Goal: Transaction & Acquisition: Purchase product/service

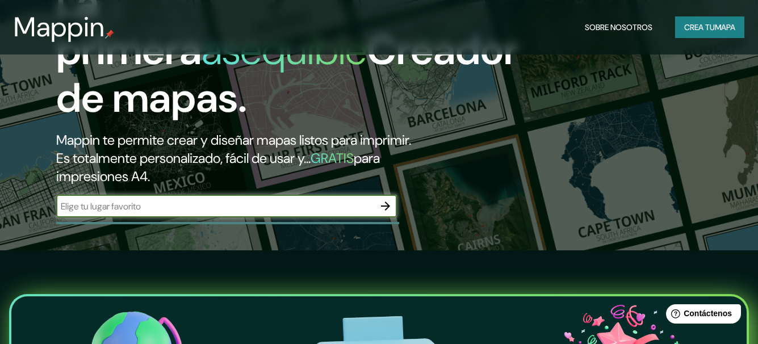
scroll to position [114, 0]
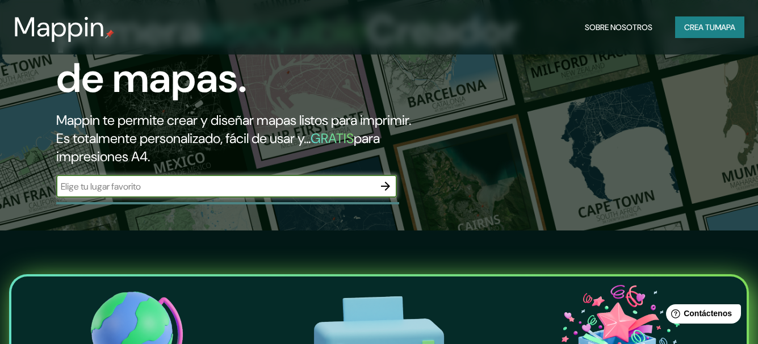
click at [232, 193] on input "text" at bounding box center [215, 186] width 318 height 13
click at [385, 193] on icon "button" at bounding box center [386, 186] width 14 height 14
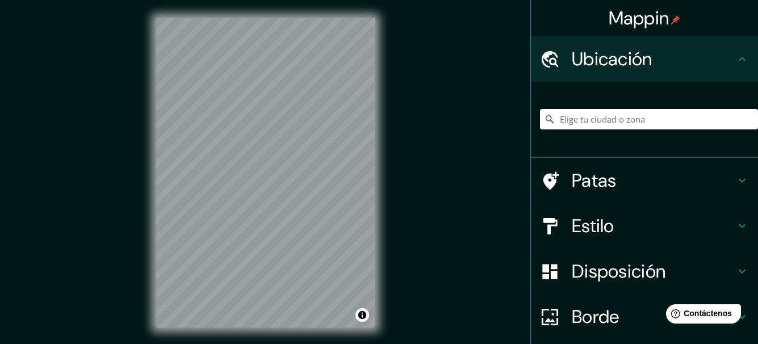
click at [631, 115] on input "Elige tu ciudad o zona" at bounding box center [649, 119] width 218 height 20
click at [627, 119] on input "Elige tu ciudad o zona" at bounding box center [649, 119] width 218 height 20
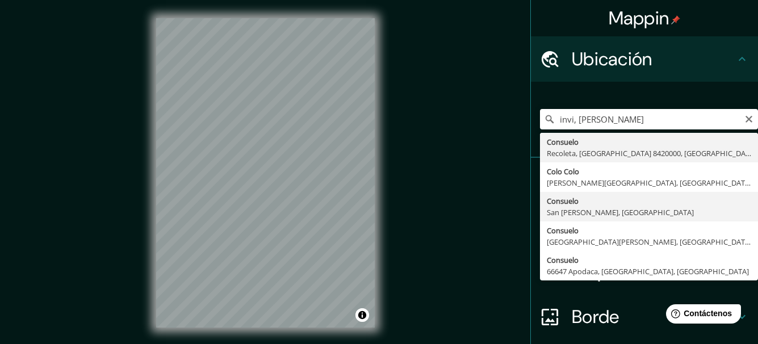
type input "Consuelo, [GEOGRAPHIC_DATA][PERSON_NAME], [GEOGRAPHIC_DATA]"
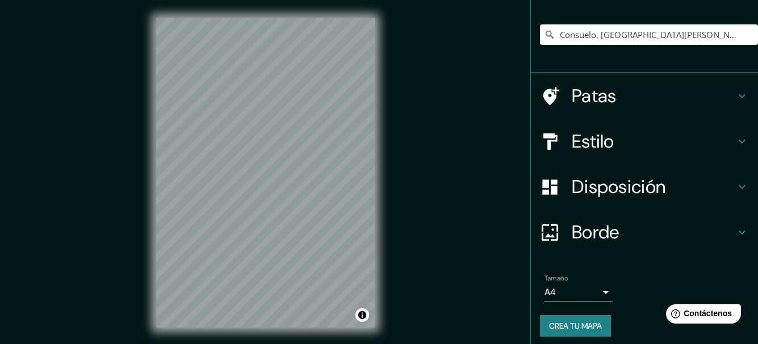
scroll to position [91, 0]
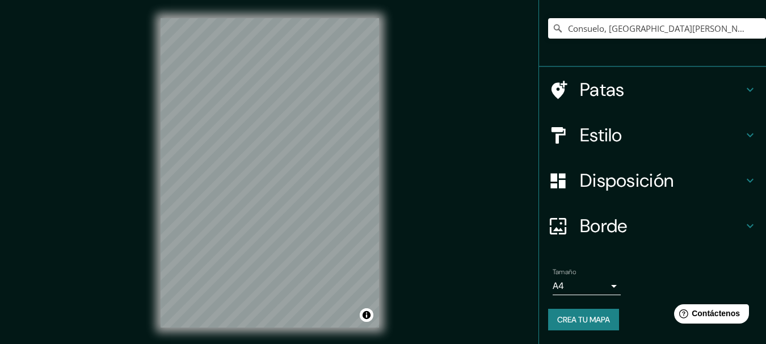
click at [597, 290] on body "Mappin Ubicación Consuelo, [GEOGRAPHIC_DATA][PERSON_NAME], [GEOGRAPHIC_DATA] Pa…" at bounding box center [383, 172] width 766 height 344
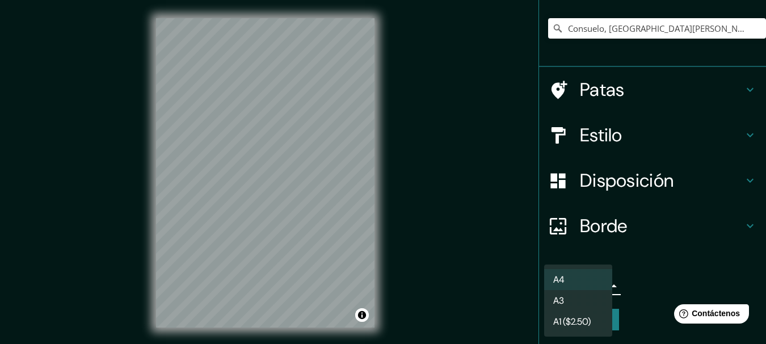
click at [644, 272] on div at bounding box center [383, 172] width 766 height 344
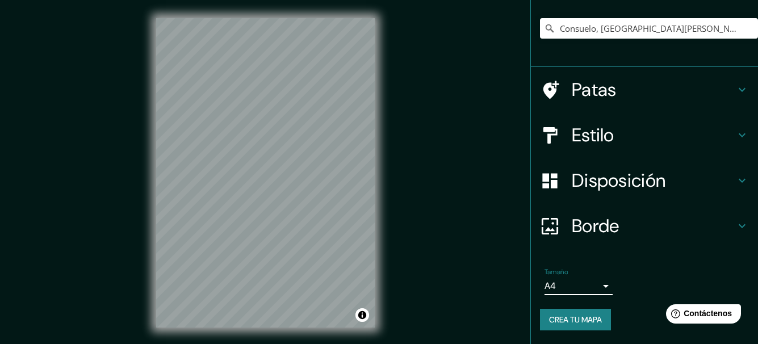
click at [587, 324] on font "Crea tu mapa" at bounding box center [575, 319] width 53 height 10
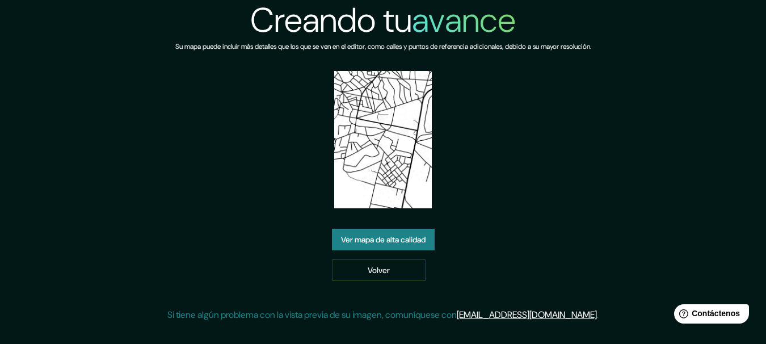
click at [399, 240] on font "Ver mapa de alta calidad" at bounding box center [383, 240] width 85 height 10
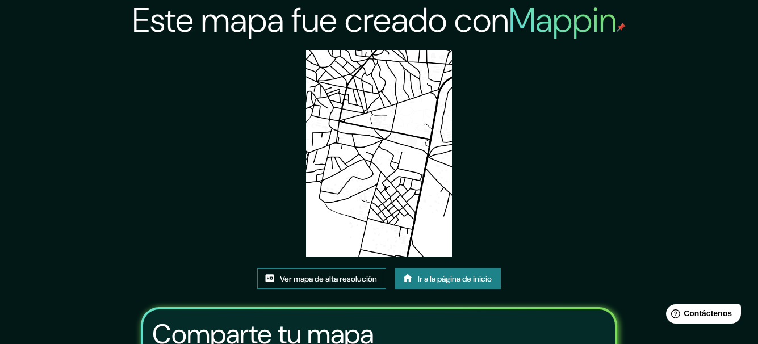
click at [304, 285] on font "Ver mapa de alta resolución" at bounding box center [328, 278] width 97 height 15
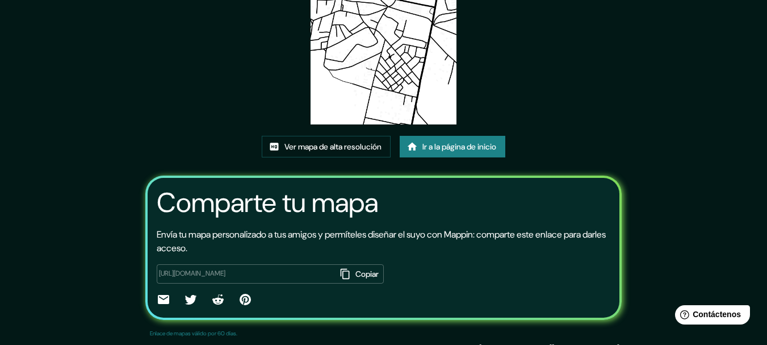
scroll to position [148, 0]
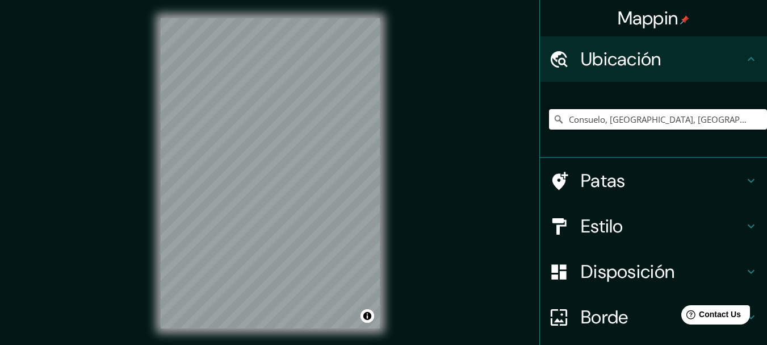
click at [640, 116] on input "Consuelo, [GEOGRAPHIC_DATA][PERSON_NAME], [GEOGRAPHIC_DATA]" at bounding box center [658, 119] width 218 height 20
click at [749, 120] on input "Consuelo, [GEOGRAPHIC_DATA][PERSON_NAME], [GEOGRAPHIC_DATA]" at bounding box center [658, 119] width 218 height 20
click at [673, 120] on input "Consuelo, [GEOGRAPHIC_DATA][PERSON_NAME], [GEOGRAPHIC_DATA]" at bounding box center [658, 119] width 218 height 20
click at [582, 124] on input "Consuelo, [GEOGRAPHIC_DATA][PERSON_NAME], [GEOGRAPHIC_DATA]" at bounding box center [658, 119] width 218 height 20
click at [602, 120] on input "Consuelo, [GEOGRAPHIC_DATA][PERSON_NAME], [GEOGRAPHIC_DATA]" at bounding box center [658, 119] width 218 height 20
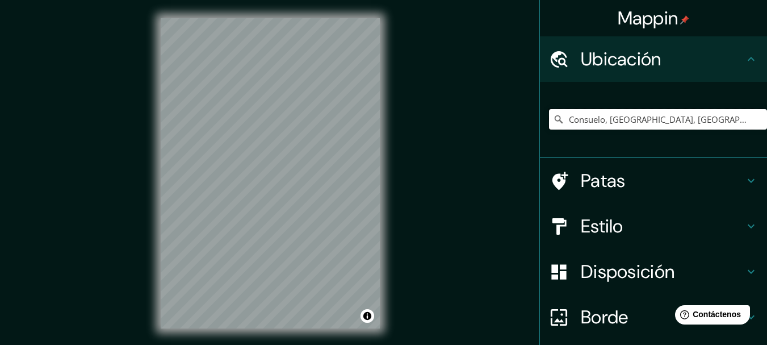
click at [566, 116] on input "Consuelo, [GEOGRAPHIC_DATA][PERSON_NAME], [GEOGRAPHIC_DATA]" at bounding box center [658, 119] width 218 height 20
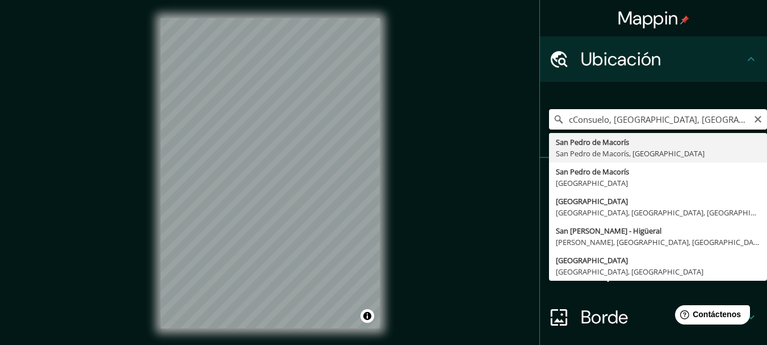
type input "Consuelo, [GEOGRAPHIC_DATA][PERSON_NAME], [GEOGRAPHIC_DATA]"
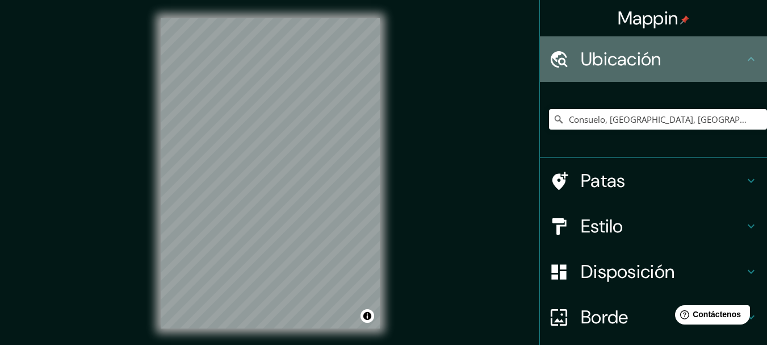
click at [744, 60] on icon at bounding box center [751, 59] width 14 height 14
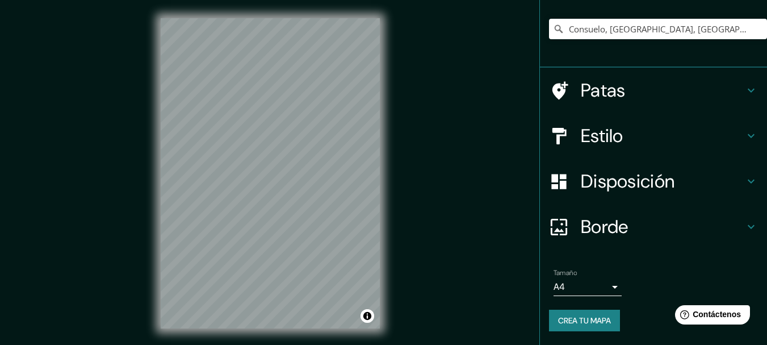
scroll to position [20, 0]
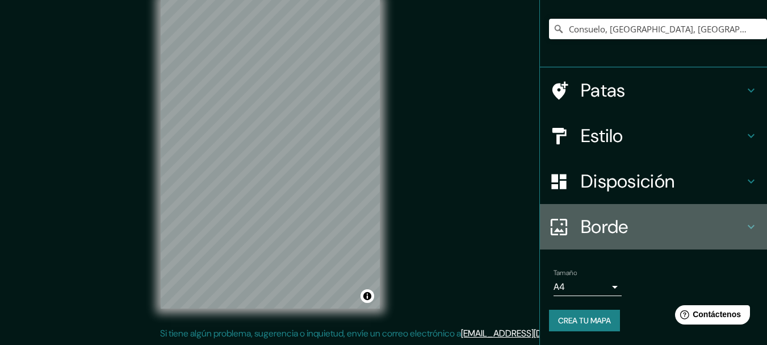
click at [744, 226] on icon at bounding box center [751, 227] width 14 height 14
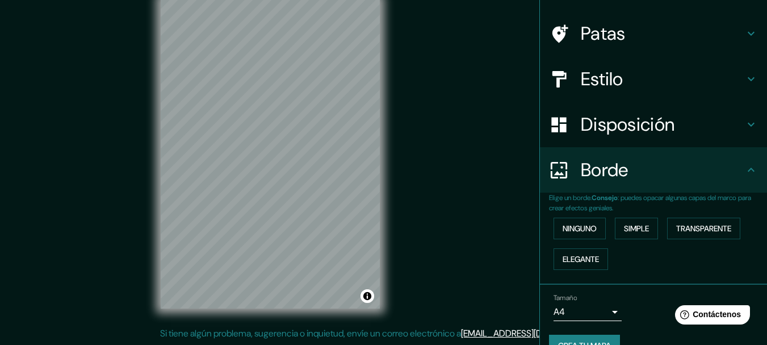
click at [744, 168] on icon at bounding box center [751, 170] width 14 height 14
click at [624, 224] on font "Simple" at bounding box center [636, 228] width 25 height 10
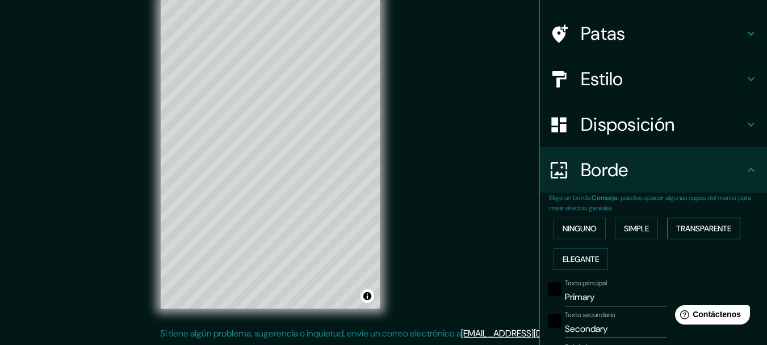
click at [685, 227] on font "Transparente" at bounding box center [703, 228] width 55 height 10
click at [585, 264] on font "Elegante" at bounding box center [581, 258] width 36 height 15
click at [588, 232] on font "Ninguno" at bounding box center [580, 228] width 34 height 10
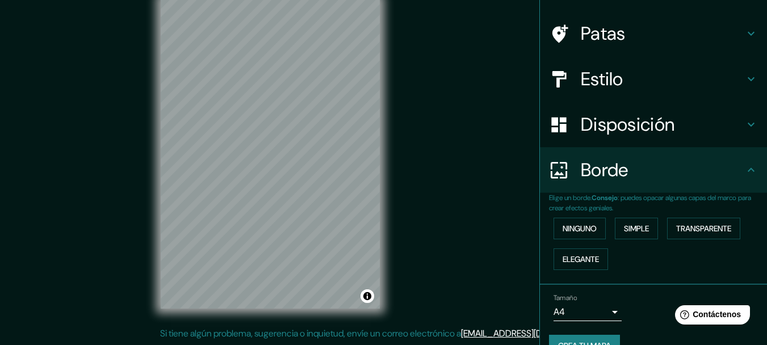
click at [744, 166] on icon at bounding box center [751, 170] width 14 height 14
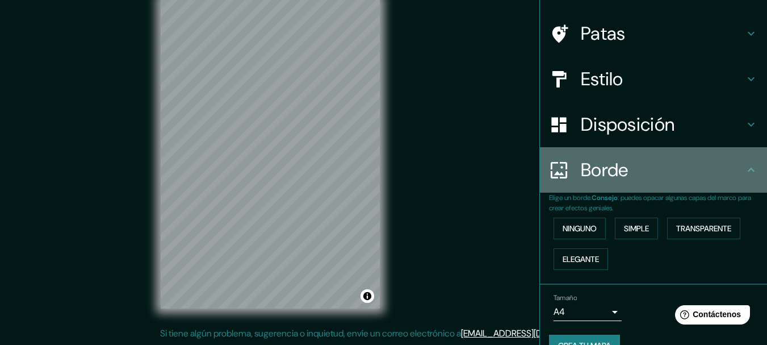
click at [746, 168] on icon at bounding box center [751, 170] width 14 height 14
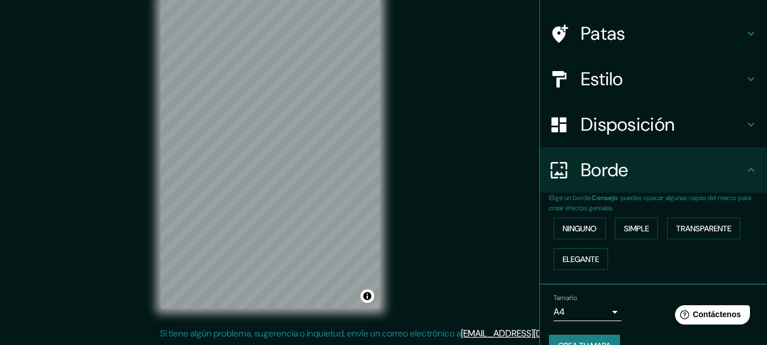
click at [745, 127] on icon at bounding box center [751, 125] width 14 height 14
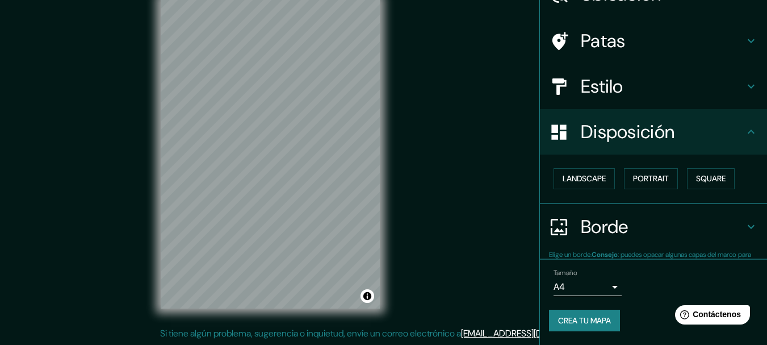
scroll to position [65, 0]
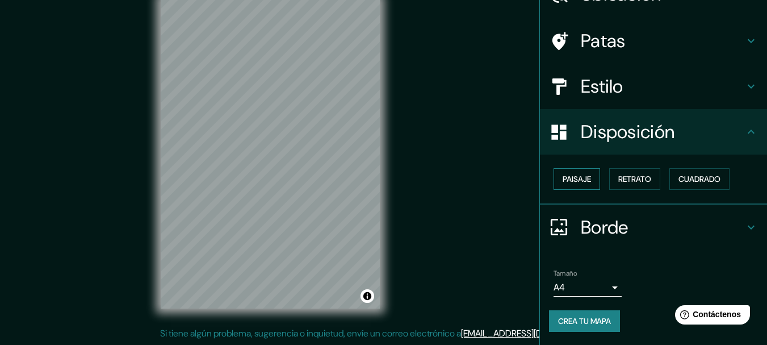
click at [564, 181] on font "Paisaje" at bounding box center [577, 179] width 28 height 10
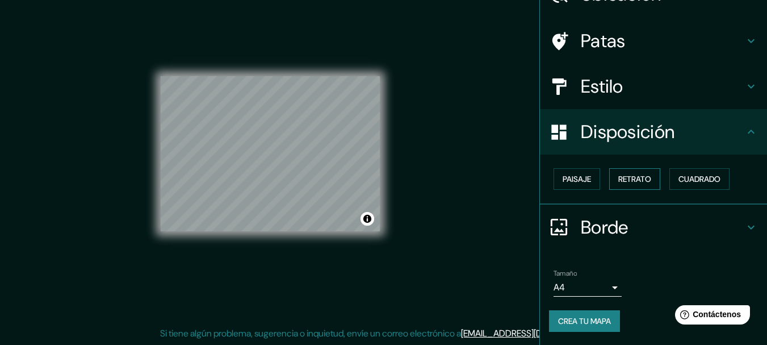
click at [626, 179] on font "Retrato" at bounding box center [634, 179] width 33 height 10
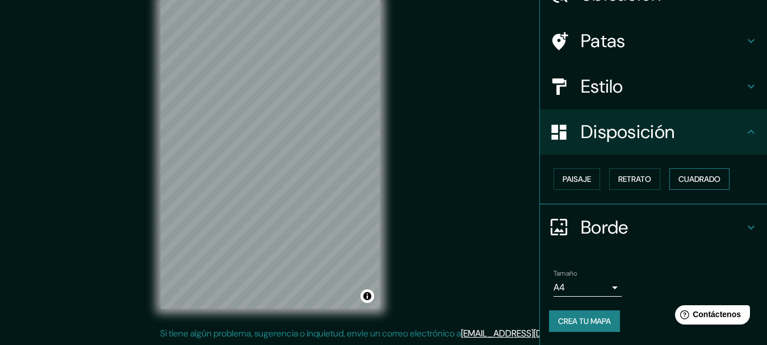
click at [685, 176] on font "Cuadrado" at bounding box center [699, 179] width 42 height 10
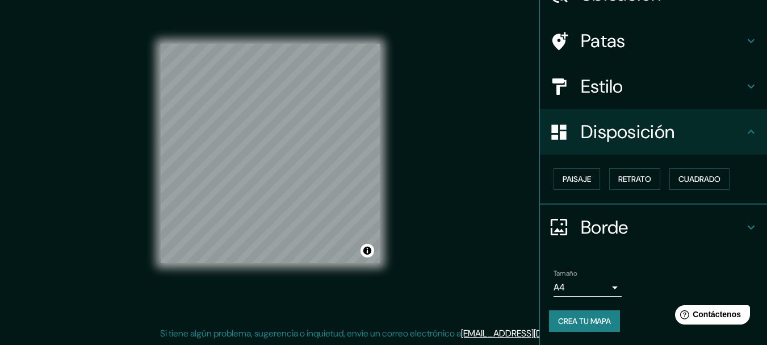
click at [744, 129] on icon at bounding box center [751, 132] width 14 height 14
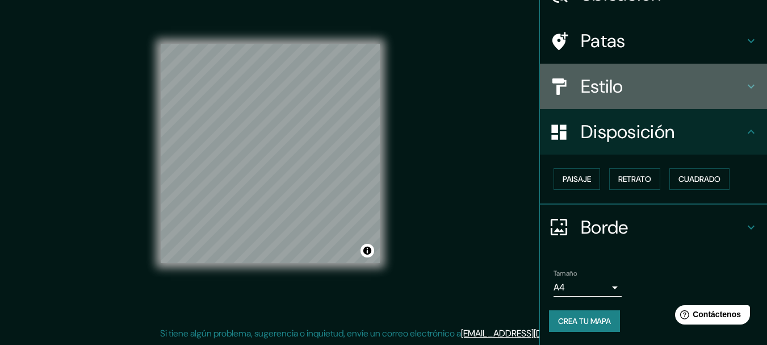
click at [746, 86] on icon at bounding box center [751, 86] width 14 height 14
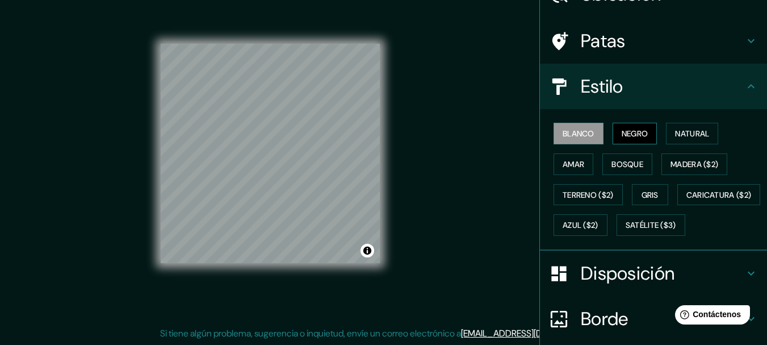
click at [622, 135] on font "Negro" at bounding box center [635, 133] width 27 height 10
click at [678, 134] on font "Natural" at bounding box center [692, 133] width 34 height 10
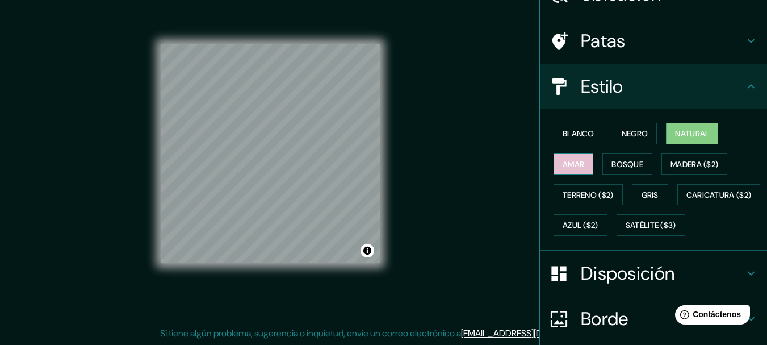
click at [567, 166] on font "Amar" at bounding box center [574, 164] width 22 height 10
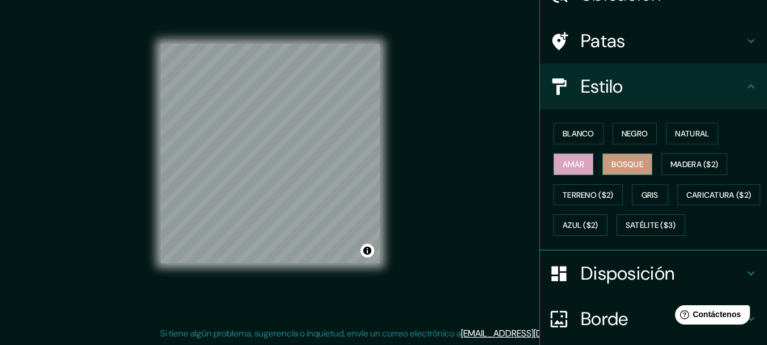
click at [623, 169] on font "Bosque" at bounding box center [627, 164] width 32 height 15
click at [672, 161] on font "Madera ($2)" at bounding box center [694, 164] width 48 height 10
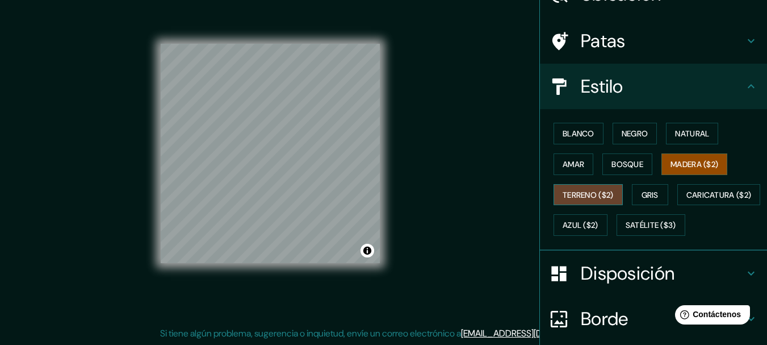
click at [581, 199] on font "Terreno ($2)" at bounding box center [588, 195] width 51 height 10
click at [664, 196] on div "Blanco Negro Natural Amar Bosque Madera ($2) Terreno ($2) Gris Caricatura ($2) …" at bounding box center [658, 179] width 218 height 122
click at [656, 198] on button "Gris" at bounding box center [650, 195] width 36 height 22
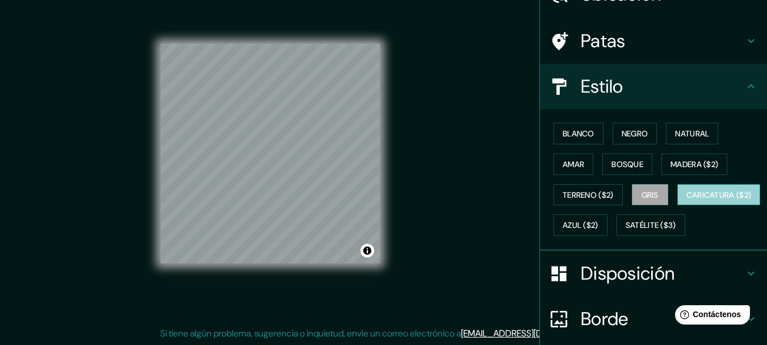
click at [686, 200] on font "Caricatura ($2)" at bounding box center [718, 195] width 65 height 10
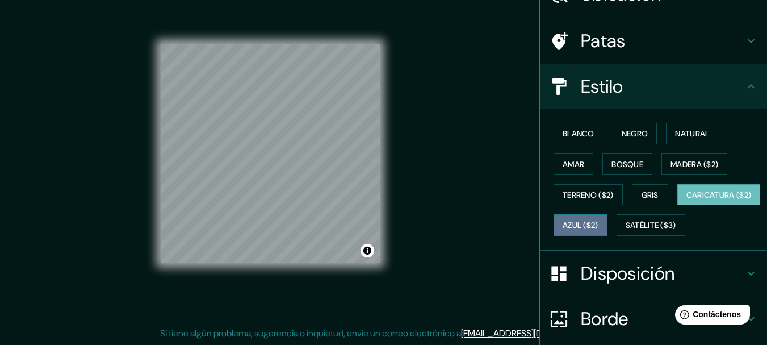
click at [598, 220] on font "Azul ($2)" at bounding box center [581, 225] width 36 height 10
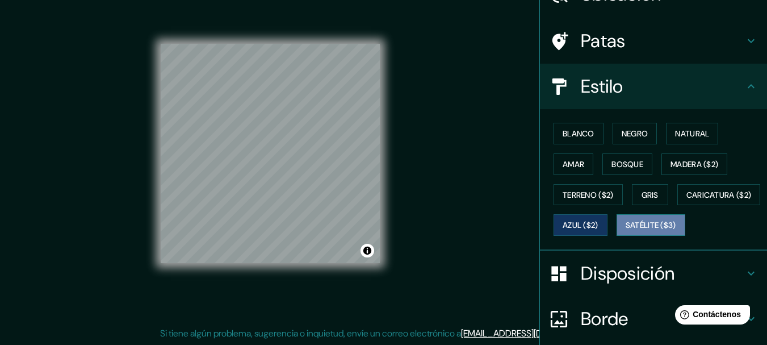
click at [626, 230] on font "Satélite ($3)" at bounding box center [651, 225] width 51 height 10
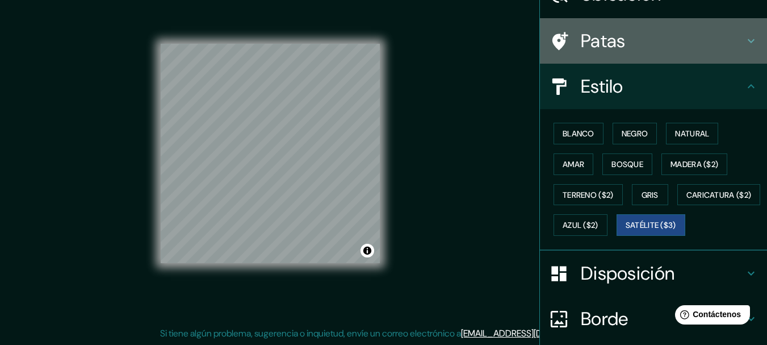
click at [728, 38] on h4 "Patas" at bounding box center [662, 41] width 163 height 23
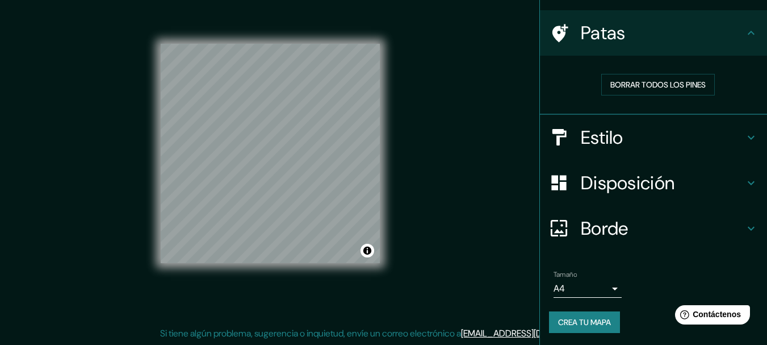
scroll to position [74, 0]
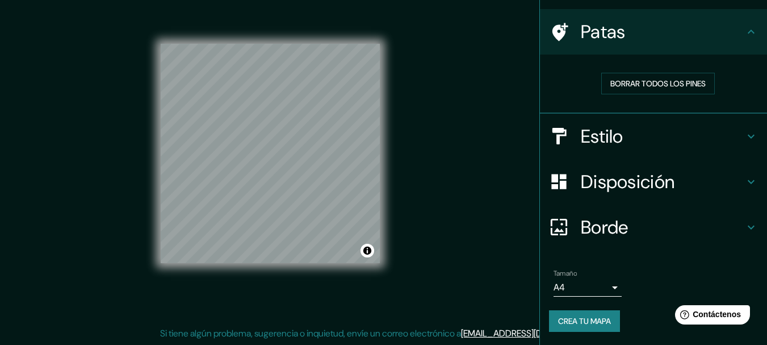
click at [646, 137] on h4 "Estilo" at bounding box center [662, 136] width 163 height 23
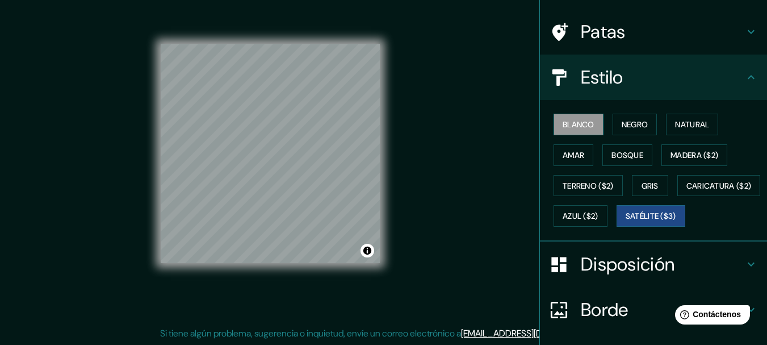
click at [570, 130] on font "Blanco" at bounding box center [579, 124] width 32 height 15
click at [744, 77] on icon at bounding box center [751, 77] width 14 height 14
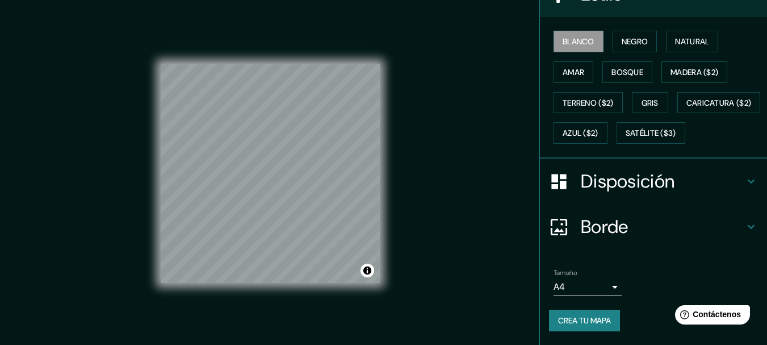
scroll to position [170, 0]
click at [575, 328] on font "Crea tu mapa" at bounding box center [584, 320] width 53 height 15
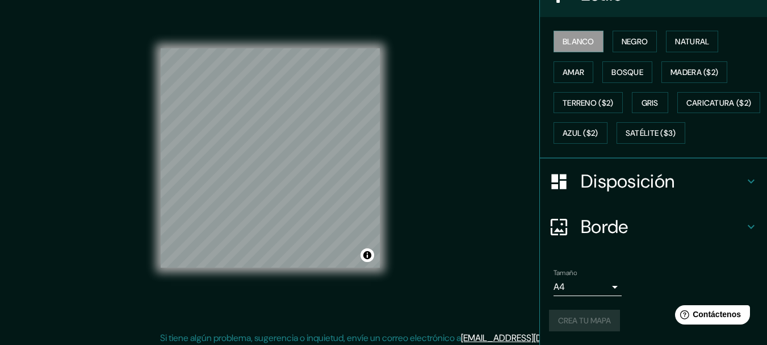
scroll to position [20, 0]
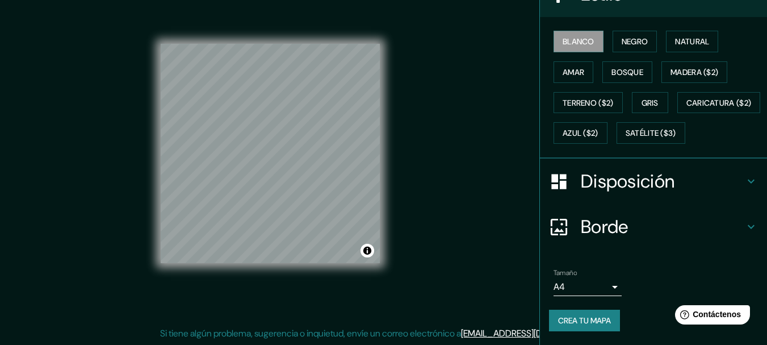
click at [592, 327] on font "Crea tu mapa" at bounding box center [584, 320] width 53 height 15
click at [626, 129] on font "Satélite ($3)" at bounding box center [651, 133] width 51 height 10
click at [575, 36] on font "Blanco" at bounding box center [579, 41] width 32 height 10
click at [626, 136] on font "Satélite ($3)" at bounding box center [651, 133] width 51 height 10
click at [569, 34] on font "Blanco" at bounding box center [579, 41] width 32 height 15
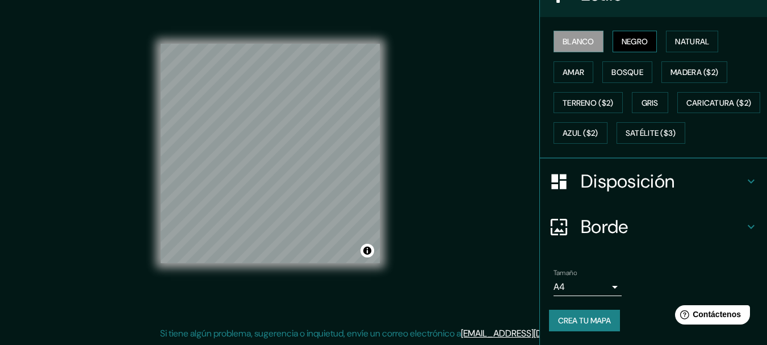
click at [634, 36] on font "Negro" at bounding box center [635, 41] width 27 height 10
click at [710, 31] on button "Natural" at bounding box center [692, 42] width 52 height 22
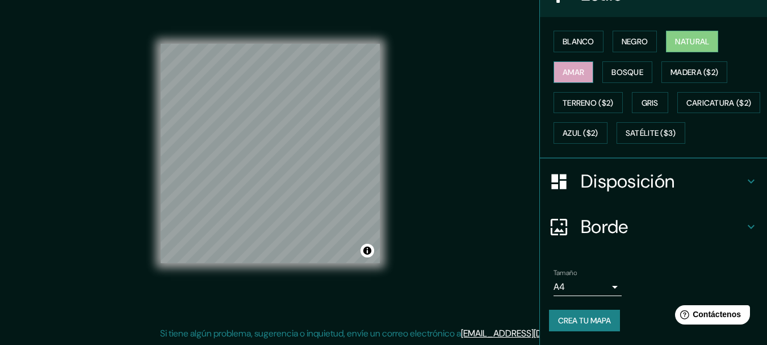
drag, startPoint x: 569, startPoint y: 42, endPoint x: 569, endPoint y: 36, distance: 6.2
click at [569, 67] on font "Amar" at bounding box center [574, 72] width 22 height 10
click at [568, 36] on font "Blanco" at bounding box center [579, 41] width 32 height 10
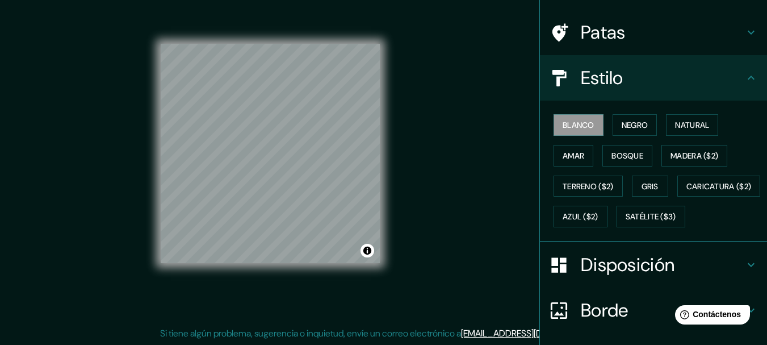
scroll to position [187, 0]
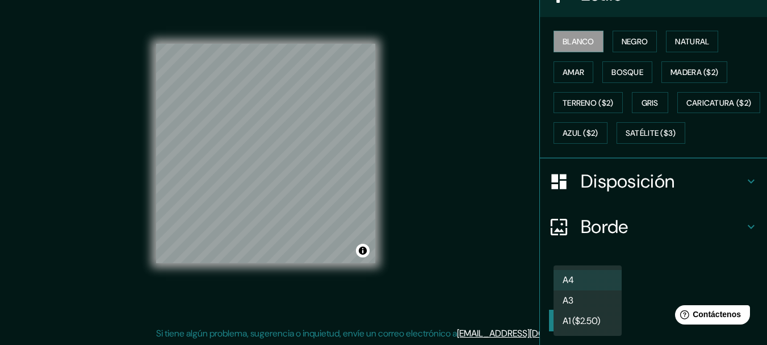
click at [609, 288] on body "Mappin Ubicación Consuelo, San Pedro de Macorís, República Dominicana Patas Est…" at bounding box center [383, 152] width 767 height 345
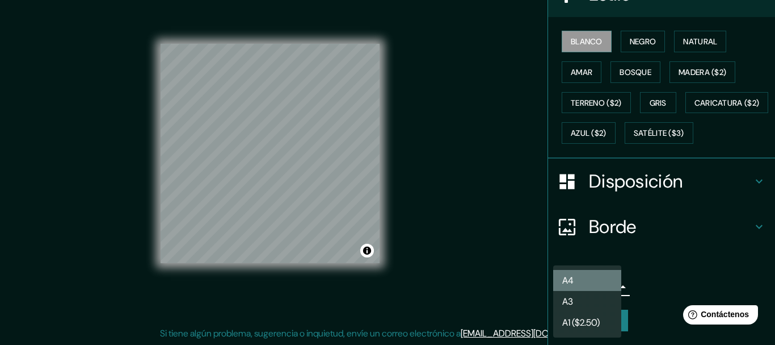
click at [610, 289] on li "A4" at bounding box center [587, 280] width 68 height 21
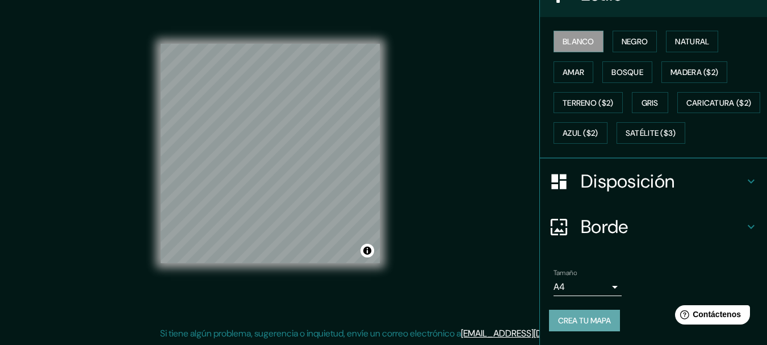
click at [588, 322] on font "Crea tu mapa" at bounding box center [584, 320] width 53 height 10
click at [562, 318] on font "Crea tu mapa" at bounding box center [584, 320] width 53 height 10
click at [583, 321] on font "Crea tu mapa" at bounding box center [584, 320] width 53 height 10
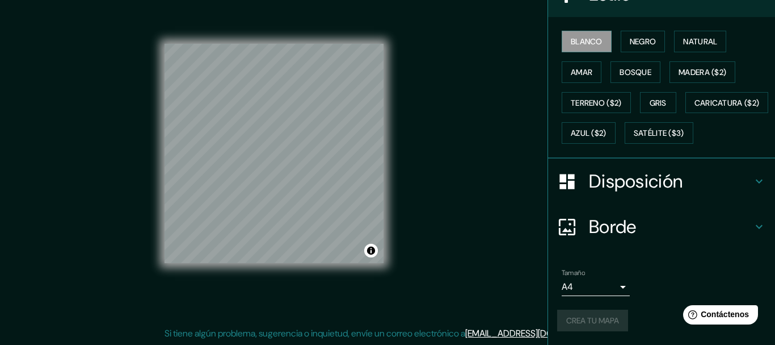
click at [595, 290] on body "Mappin Ubicación Consuelo, San Pedro de Macorís, República Dominicana Patas Est…" at bounding box center [387, 152] width 775 height 345
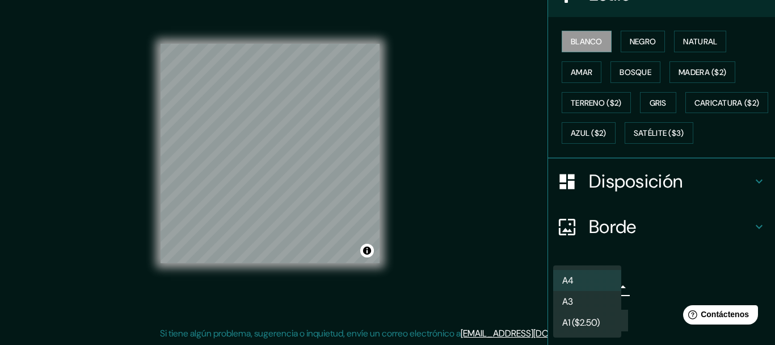
click at [600, 299] on li "A3" at bounding box center [587, 301] width 68 height 21
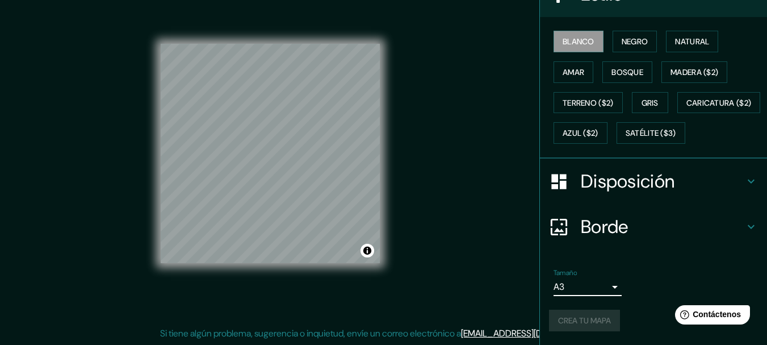
click at [586, 318] on div "Crea tu mapa" at bounding box center [653, 320] width 209 height 22
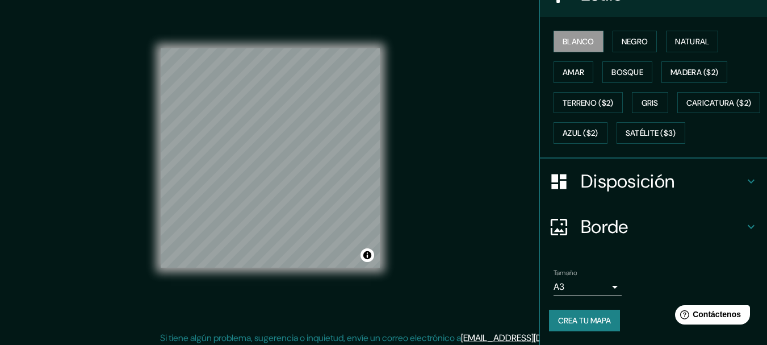
scroll to position [20, 0]
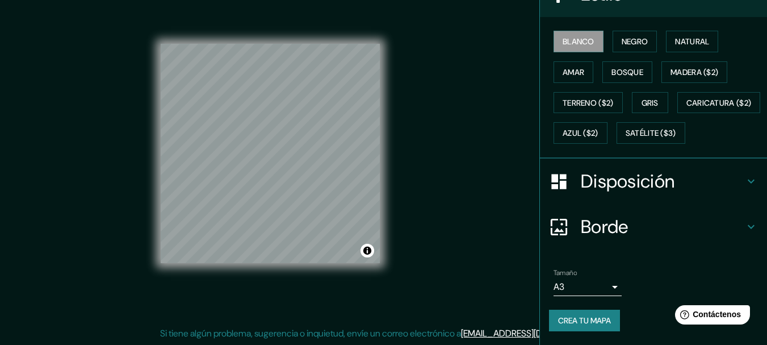
click at [582, 317] on font "Crea tu mapa" at bounding box center [584, 320] width 53 height 10
click at [370, 253] on button "Activar o desactivar atribución" at bounding box center [367, 251] width 14 height 14
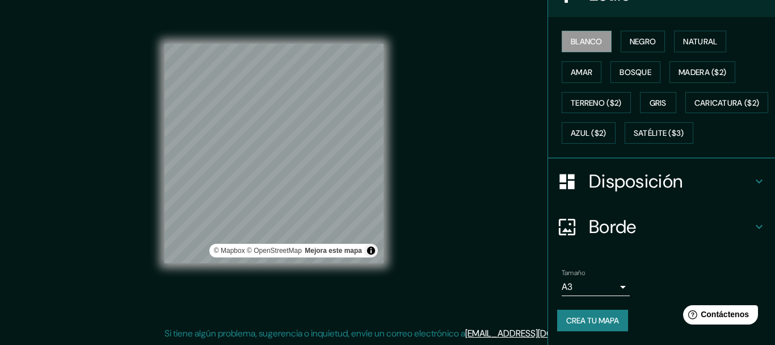
click at [601, 288] on body "Mappin Ubicación Consuelo, San Pedro de Macorís, República Dominicana Patas Est…" at bounding box center [387, 152] width 775 height 345
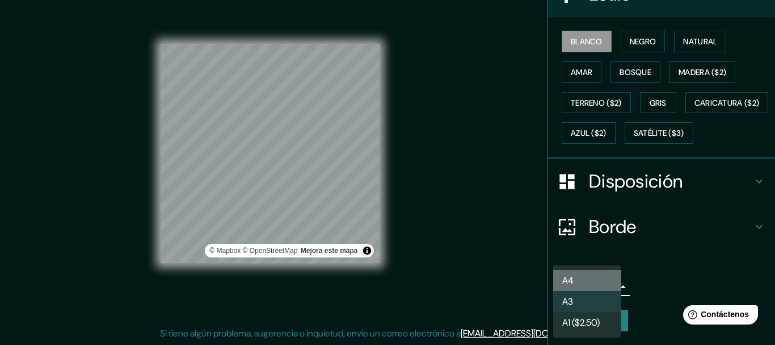
click at [577, 275] on li "A4" at bounding box center [587, 280] width 68 height 21
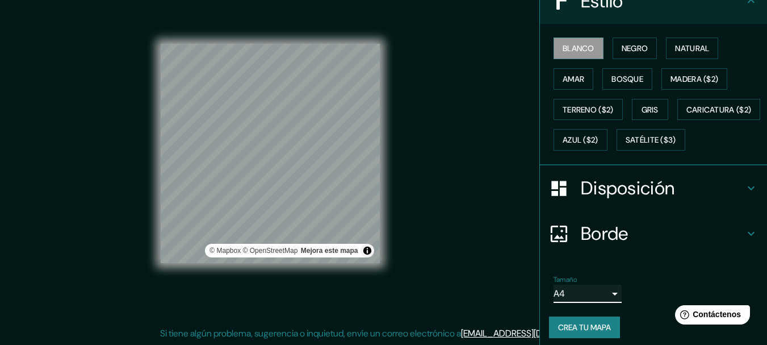
scroll to position [130, 0]
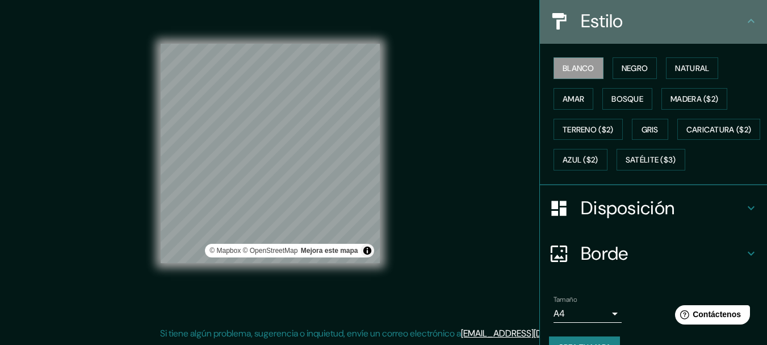
click at [744, 15] on icon at bounding box center [751, 21] width 14 height 14
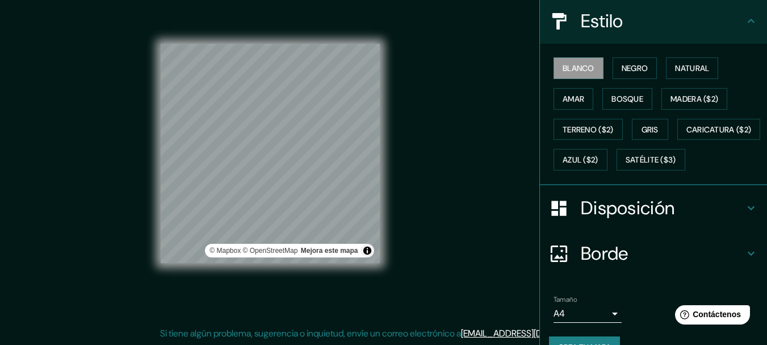
click at [699, 219] on h4 "Disposición" at bounding box center [662, 207] width 163 height 23
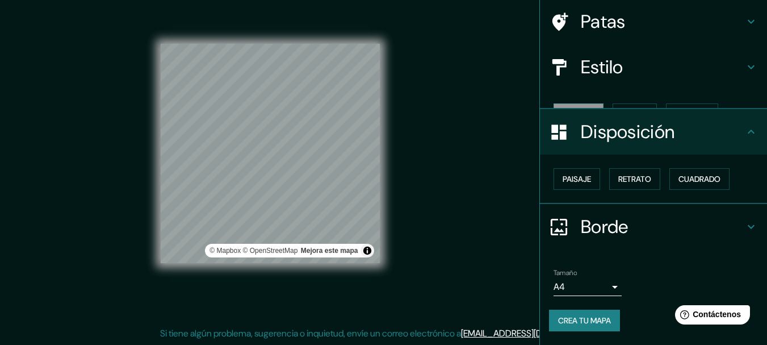
scroll to position [65, 0]
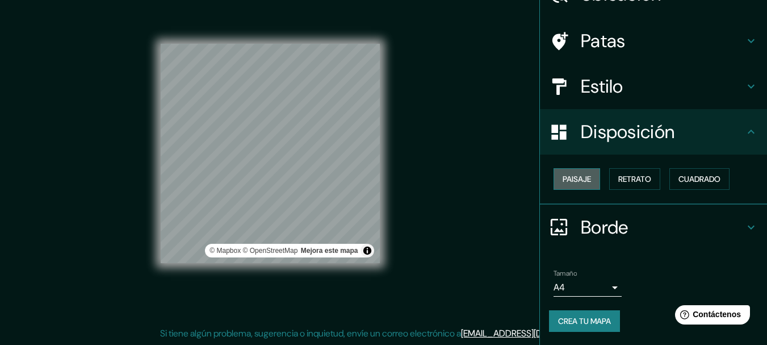
click at [573, 184] on font "Paisaje" at bounding box center [577, 178] width 28 height 15
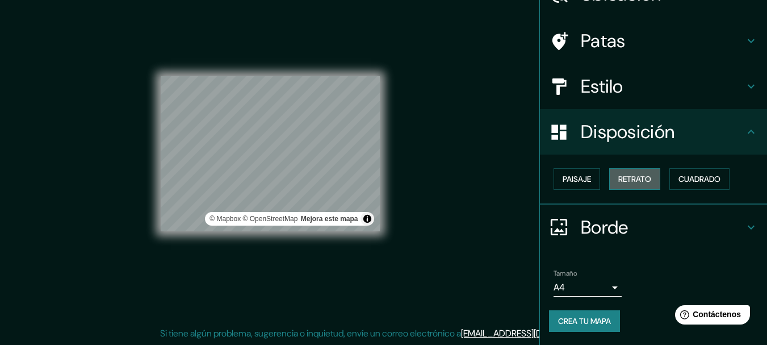
click at [634, 179] on font "Retrato" at bounding box center [634, 179] width 33 height 10
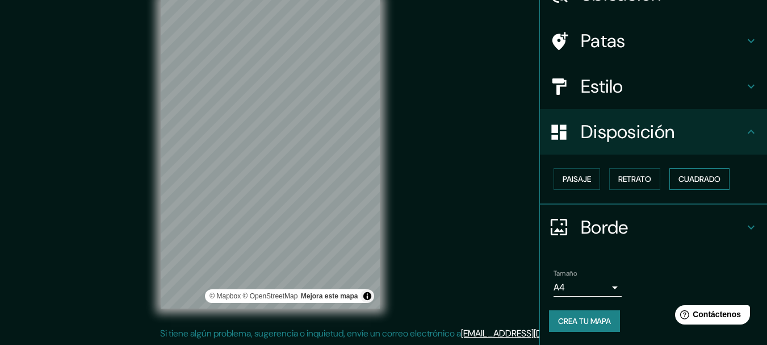
click at [684, 183] on font "Cuadrado" at bounding box center [699, 179] width 42 height 10
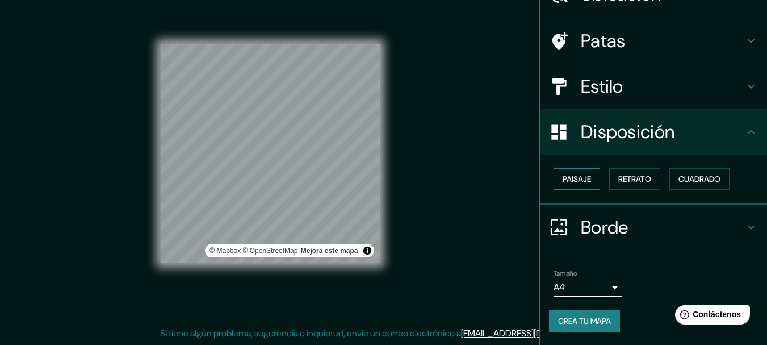
click at [563, 179] on font "Paisaje" at bounding box center [577, 179] width 28 height 10
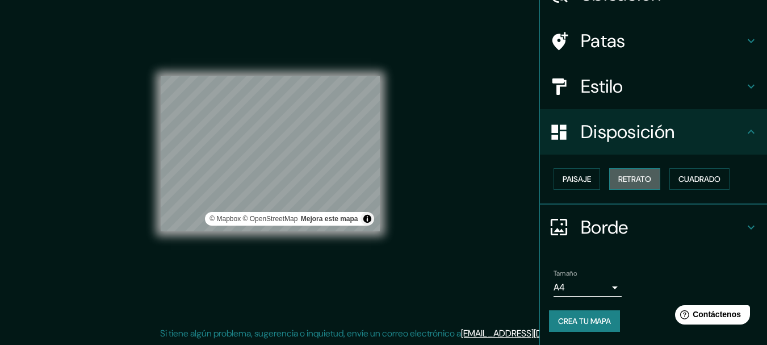
click at [646, 183] on button "Retrato" at bounding box center [634, 179] width 51 height 22
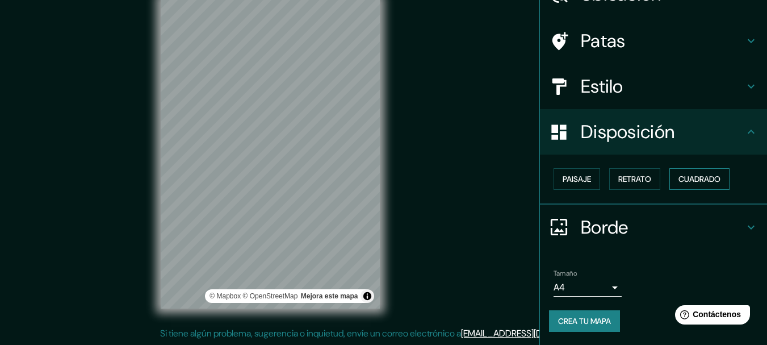
click at [685, 183] on font "Cuadrado" at bounding box center [699, 179] width 42 height 10
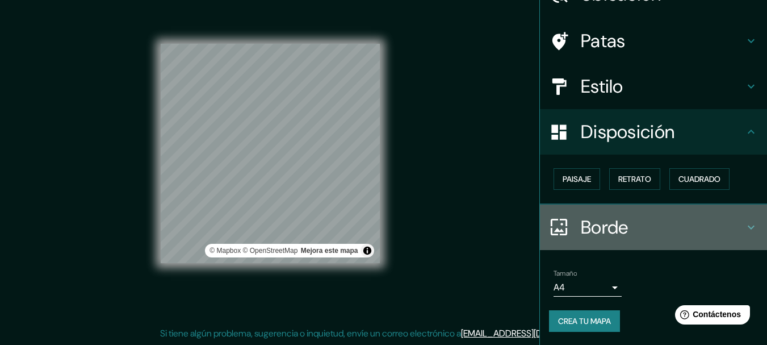
click at [746, 221] on icon at bounding box center [751, 227] width 14 height 14
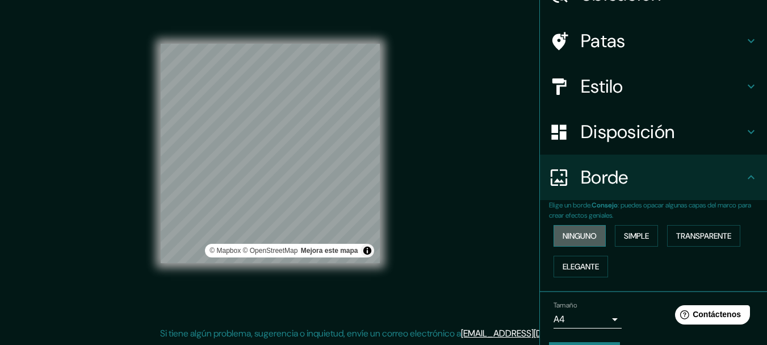
click at [581, 233] on font "Ninguno" at bounding box center [580, 235] width 34 height 10
click at [648, 237] on button "Simple" at bounding box center [636, 236] width 43 height 22
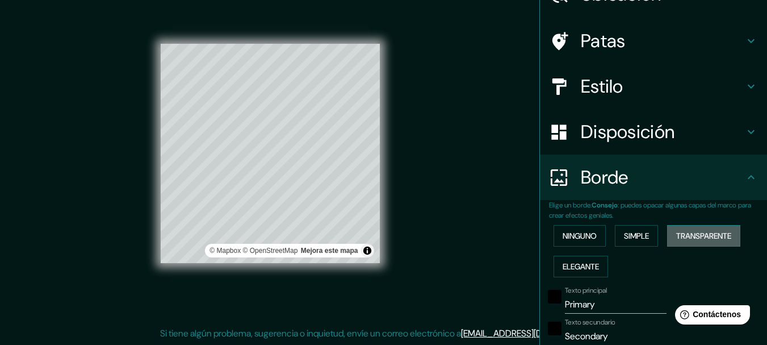
click at [698, 237] on font "Transparente" at bounding box center [703, 235] width 55 height 10
click at [563, 267] on font "Elegante" at bounding box center [581, 266] width 36 height 10
click at [572, 233] on font "Ninguno" at bounding box center [580, 235] width 34 height 10
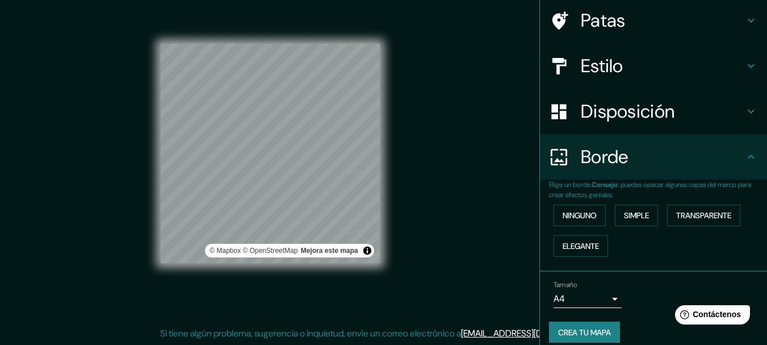
scroll to position [97, 0]
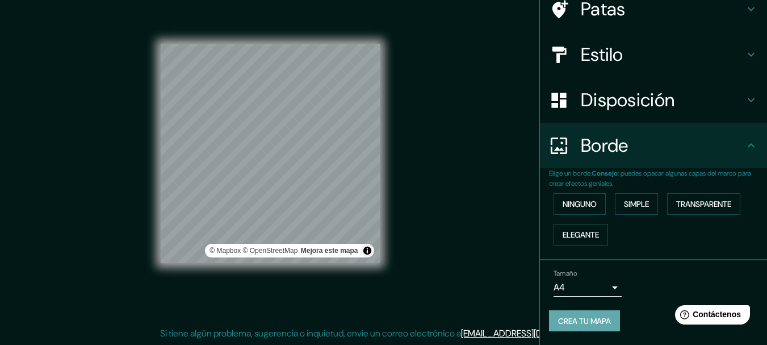
click at [576, 322] on font "Crea tu mapa" at bounding box center [584, 321] width 53 height 10
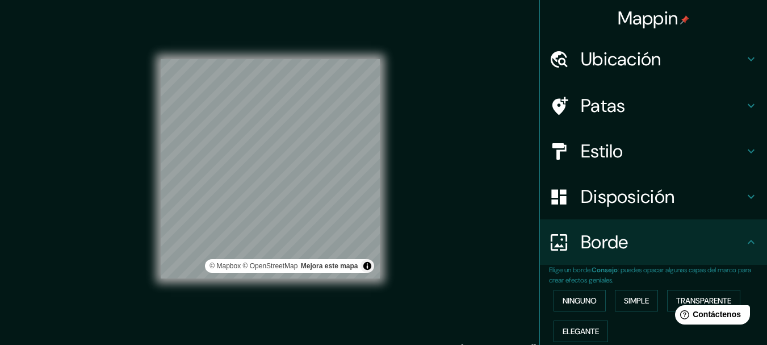
scroll to position [0, 0]
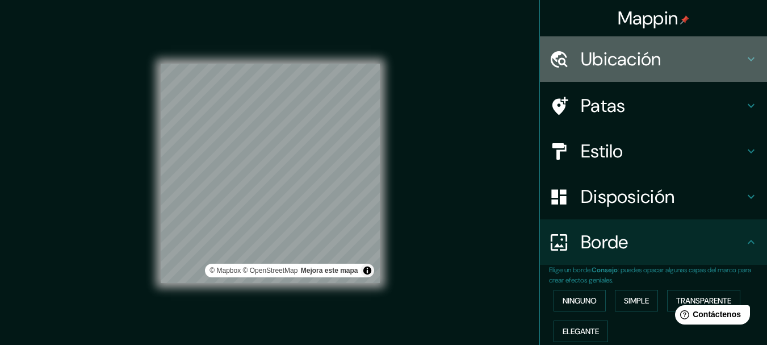
click at [638, 55] on font "Ubicación" at bounding box center [621, 59] width 81 height 24
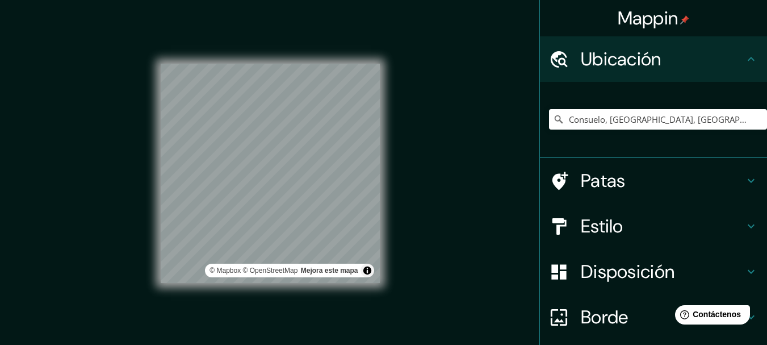
click at [656, 20] on font "Mappin" at bounding box center [648, 18] width 61 height 24
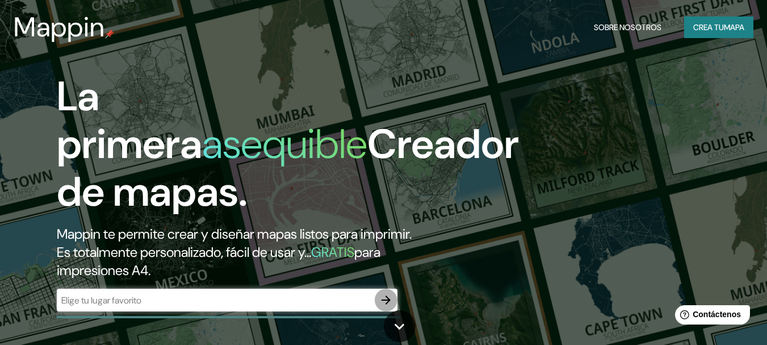
click at [390, 295] on icon "button" at bounding box center [386, 300] width 14 height 14
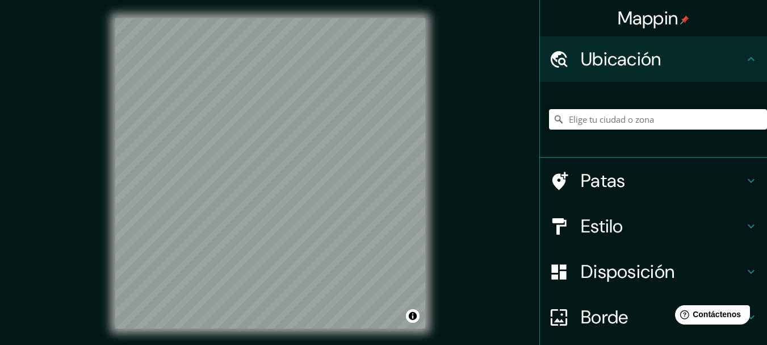
click at [634, 103] on div at bounding box center [658, 119] width 218 height 57
click at [627, 121] on input "Elige tu ciudad o zona" at bounding box center [658, 119] width 218 height 20
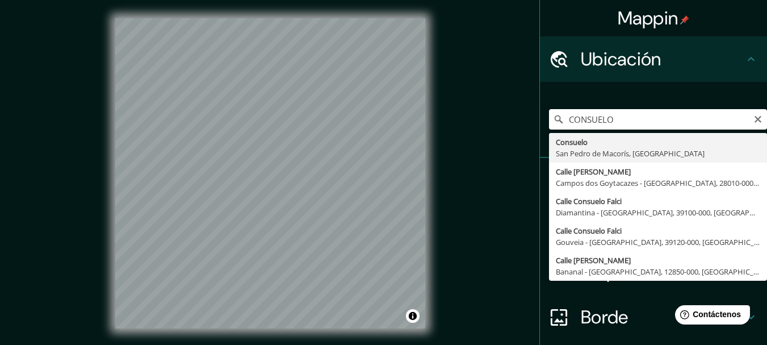
type input "Consuelo, [GEOGRAPHIC_DATA][PERSON_NAME], [GEOGRAPHIC_DATA]"
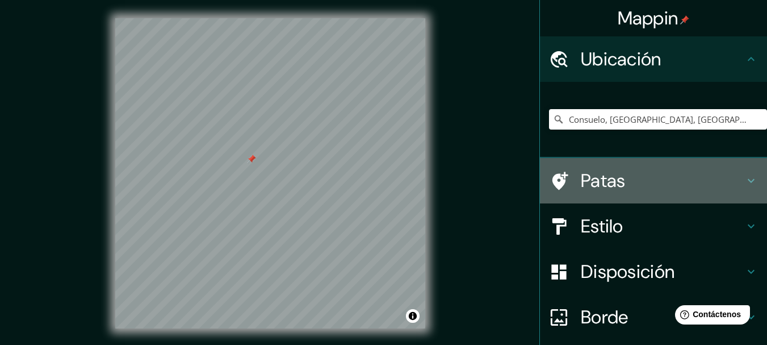
click at [641, 181] on h4 "Patas" at bounding box center [662, 180] width 163 height 23
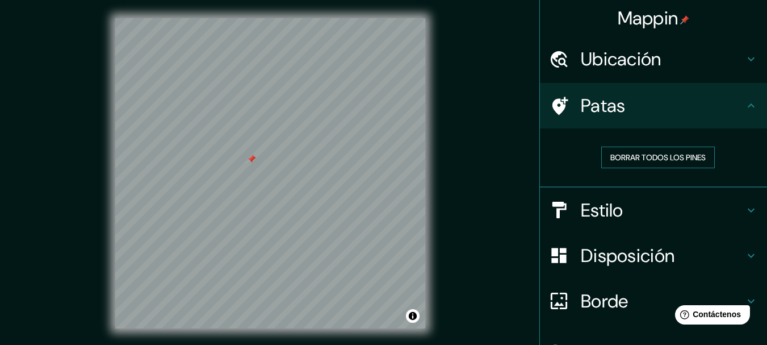
click at [643, 156] on font "Borrar todos los pines" at bounding box center [657, 157] width 95 height 10
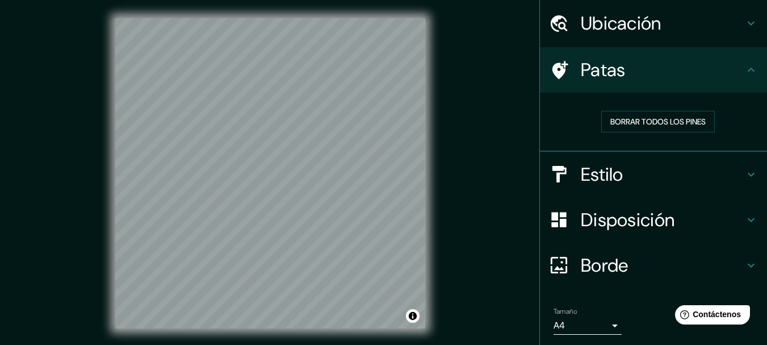
scroll to position [74, 0]
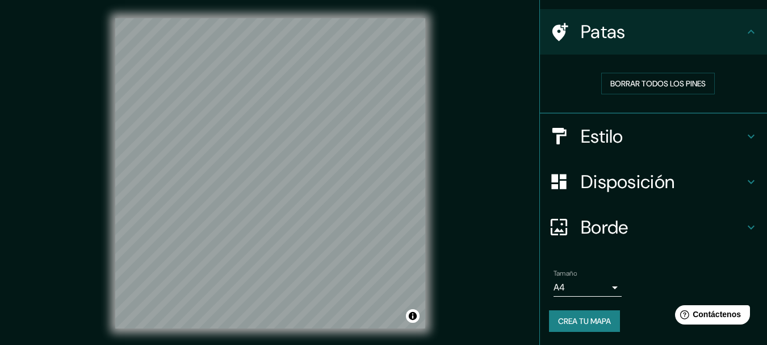
click at [586, 321] on font "Crea tu mapa" at bounding box center [584, 321] width 53 height 10
click at [589, 310] on button "Crea tu mapa" at bounding box center [584, 321] width 71 height 22
click at [587, 320] on div "Crea tu mapa" at bounding box center [653, 321] width 209 height 22
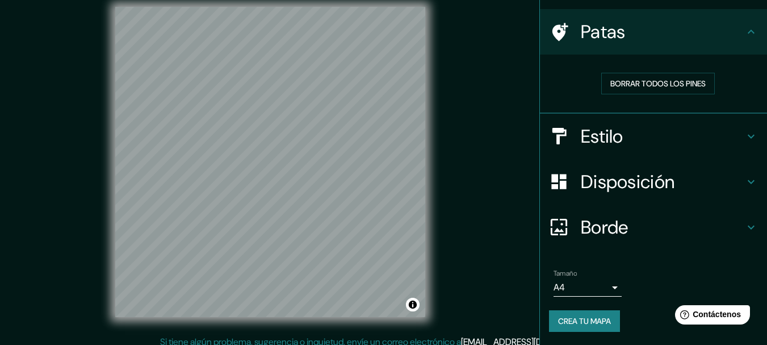
scroll to position [20, 0]
